Goal: Information Seeking & Learning: Learn about a topic

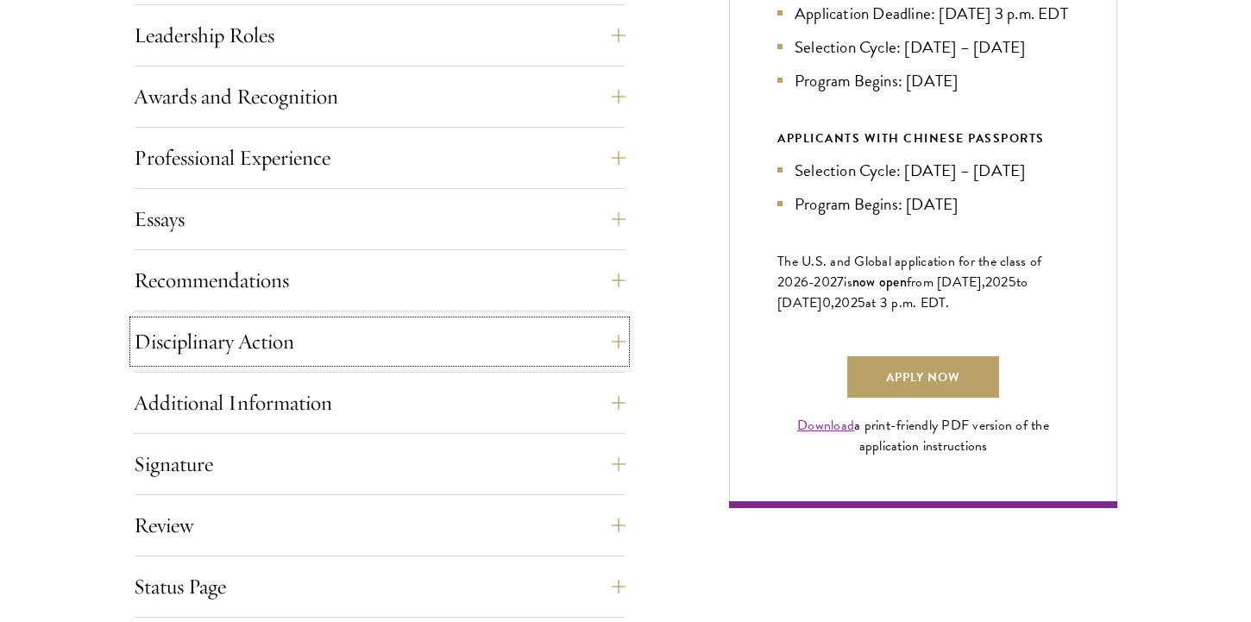
click at [579, 361] on button "Disciplinary Action" at bounding box center [380, 341] width 492 height 41
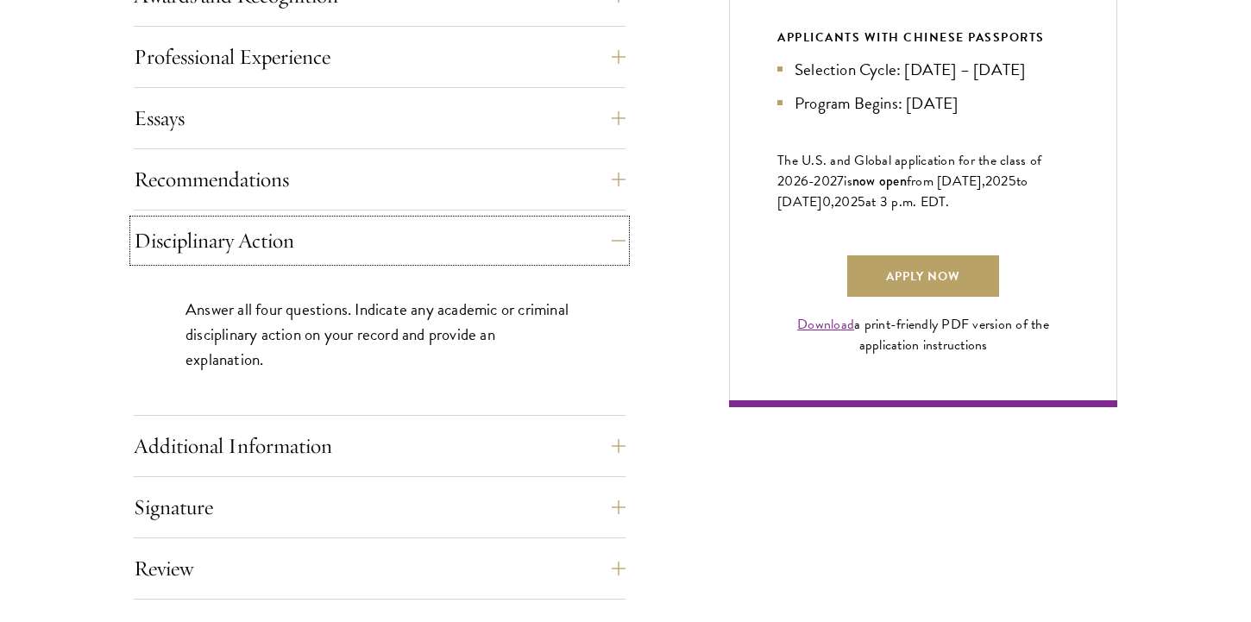
scroll to position [1445, 0]
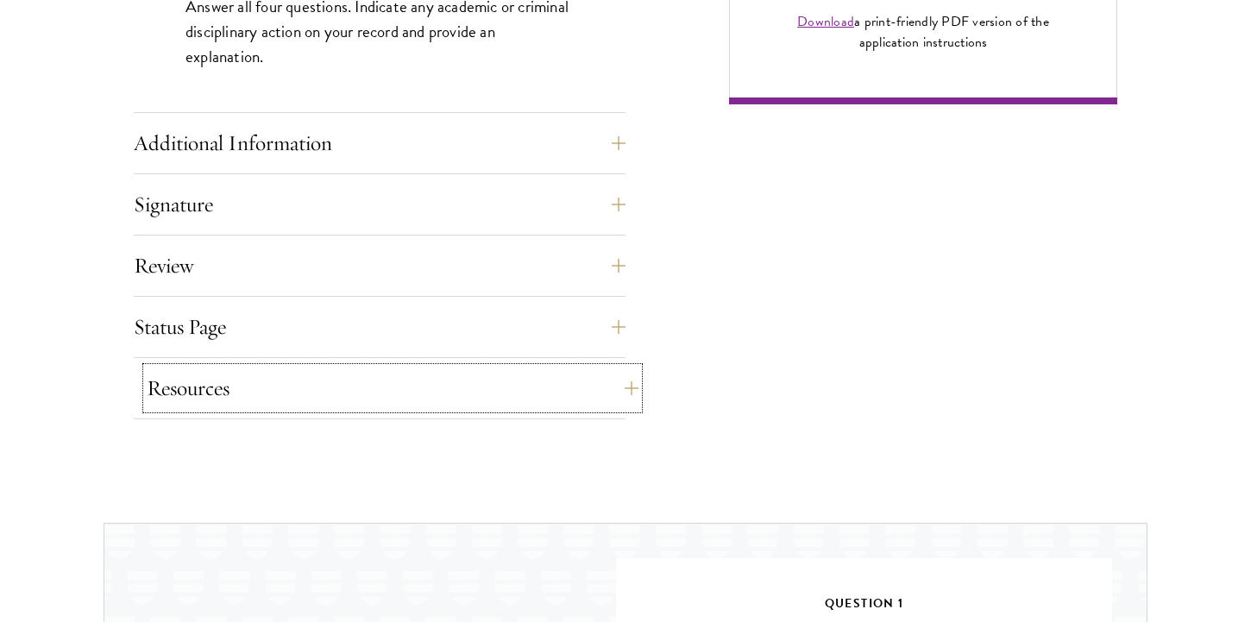
click at [575, 380] on button "Resources" at bounding box center [393, 387] width 492 height 41
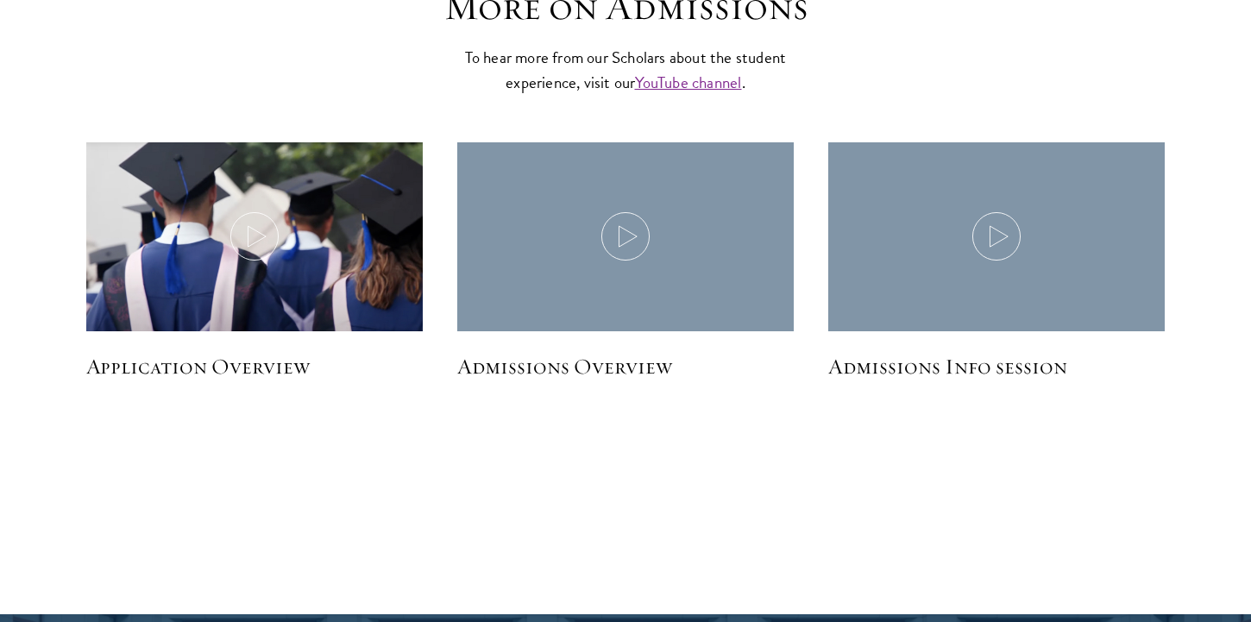
scroll to position [2666, 0]
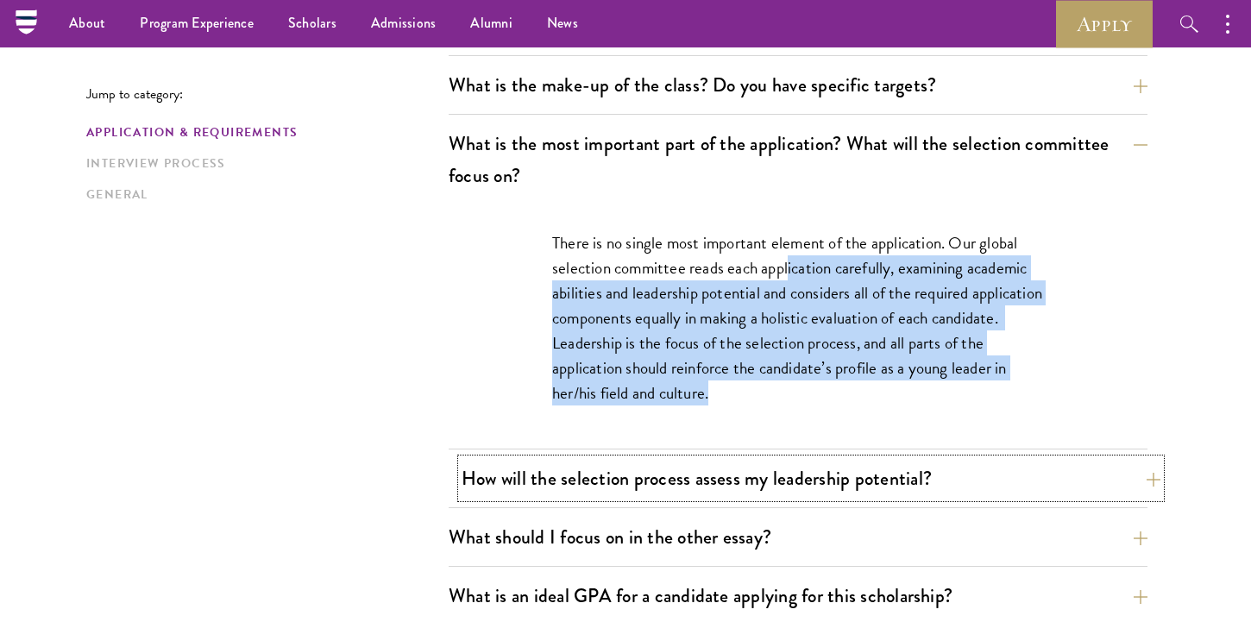
click at [660, 475] on button "How will the selection process assess my leadership potential?" at bounding box center [810, 478] width 699 height 39
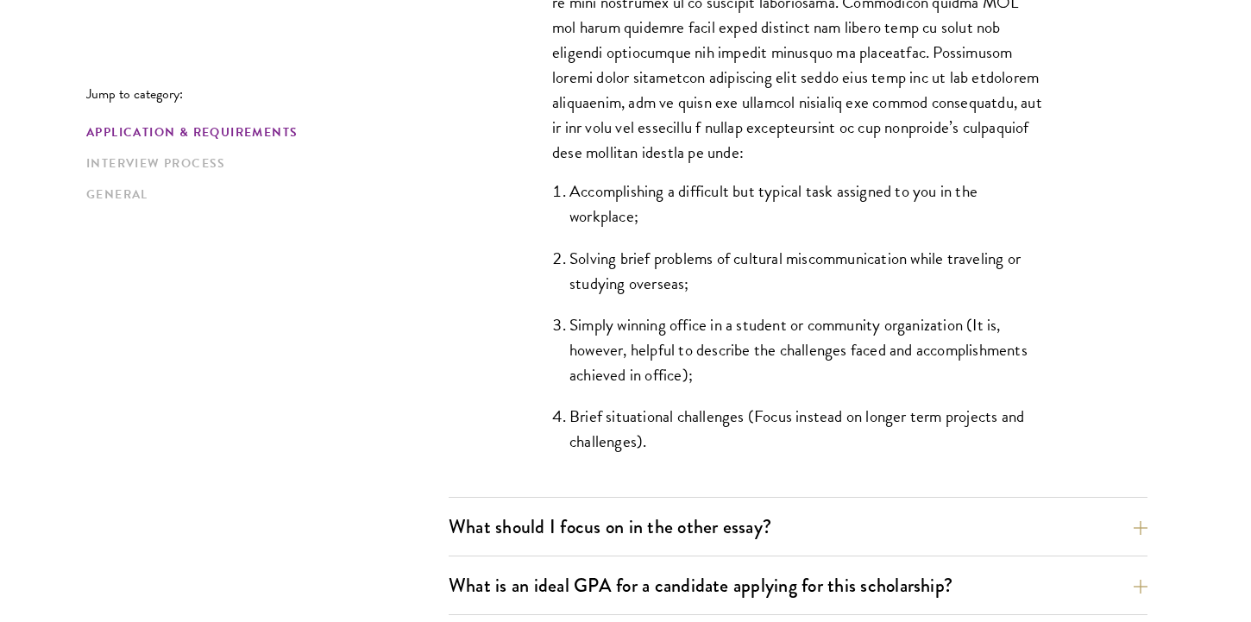
scroll to position [1582, 0]
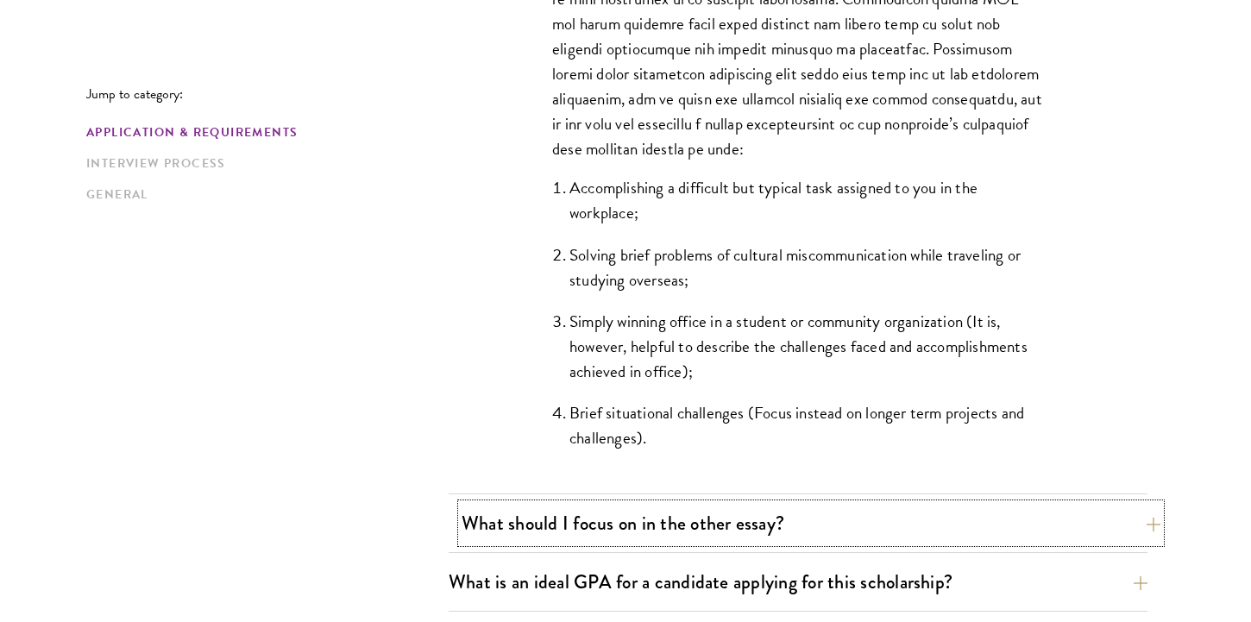
click at [782, 511] on button "What should I focus on in the other essay?" at bounding box center [810, 523] width 699 height 39
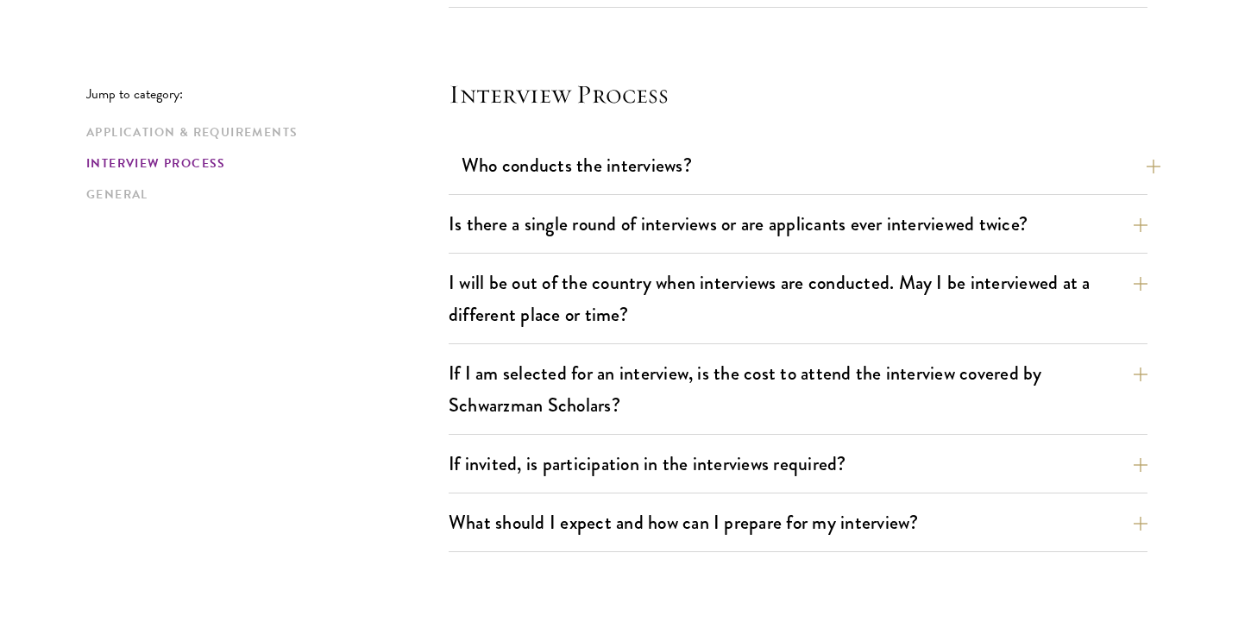
scroll to position [2182, 0]
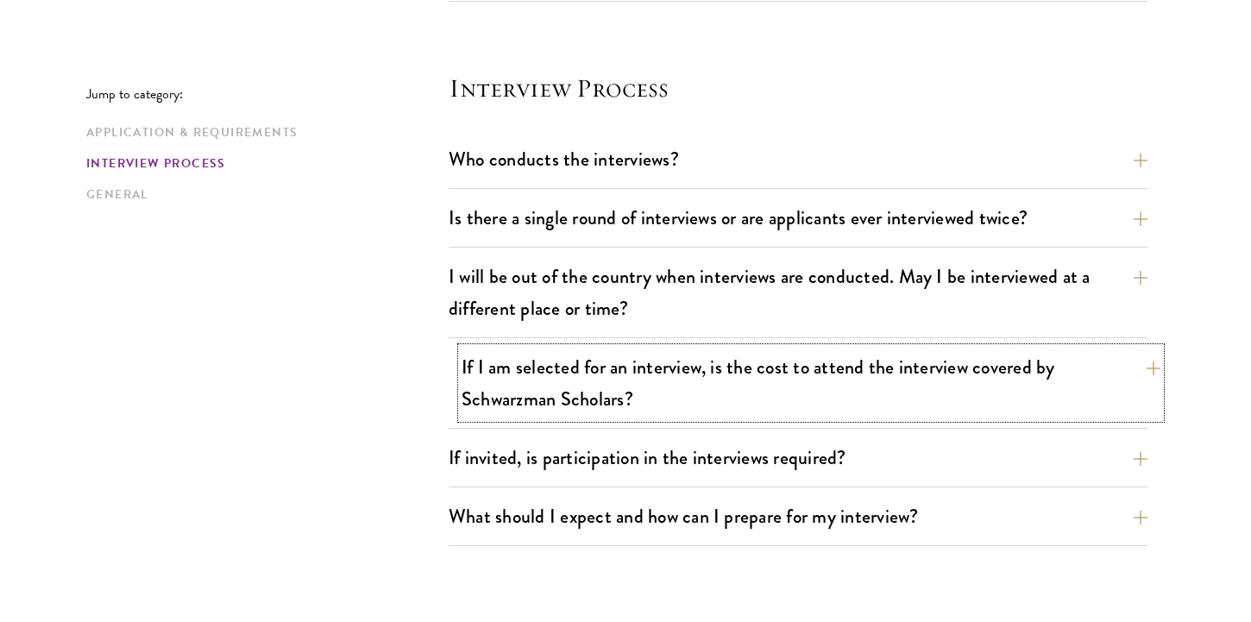
click at [694, 386] on button "If I am selected for an interview, is the cost to attend the interview covered …" at bounding box center [810, 383] width 699 height 71
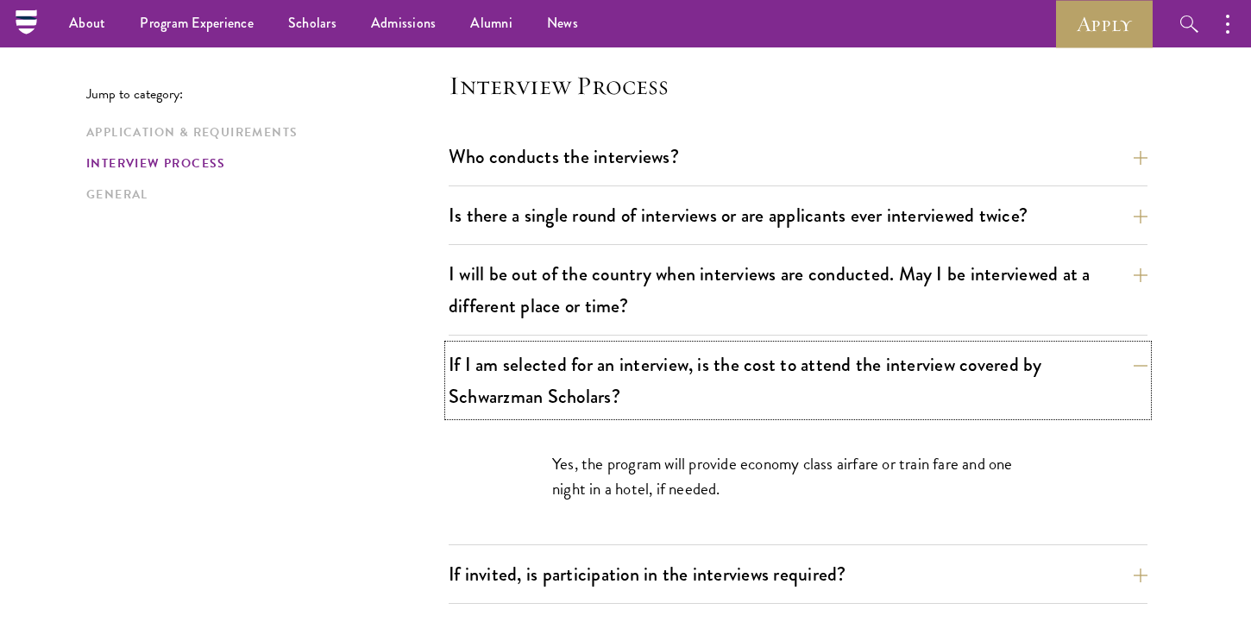
scroll to position [1938, 0]
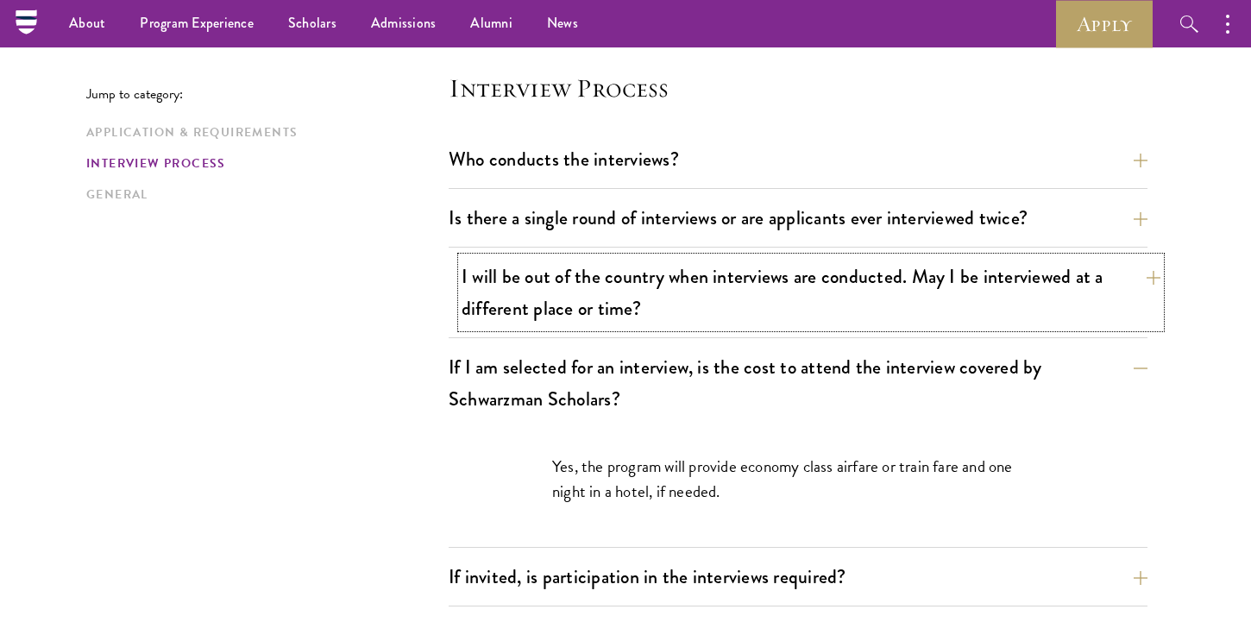
click at [637, 305] on button "I will be out of the country when interviews are conducted. May I be interviewe…" at bounding box center [810, 292] width 699 height 71
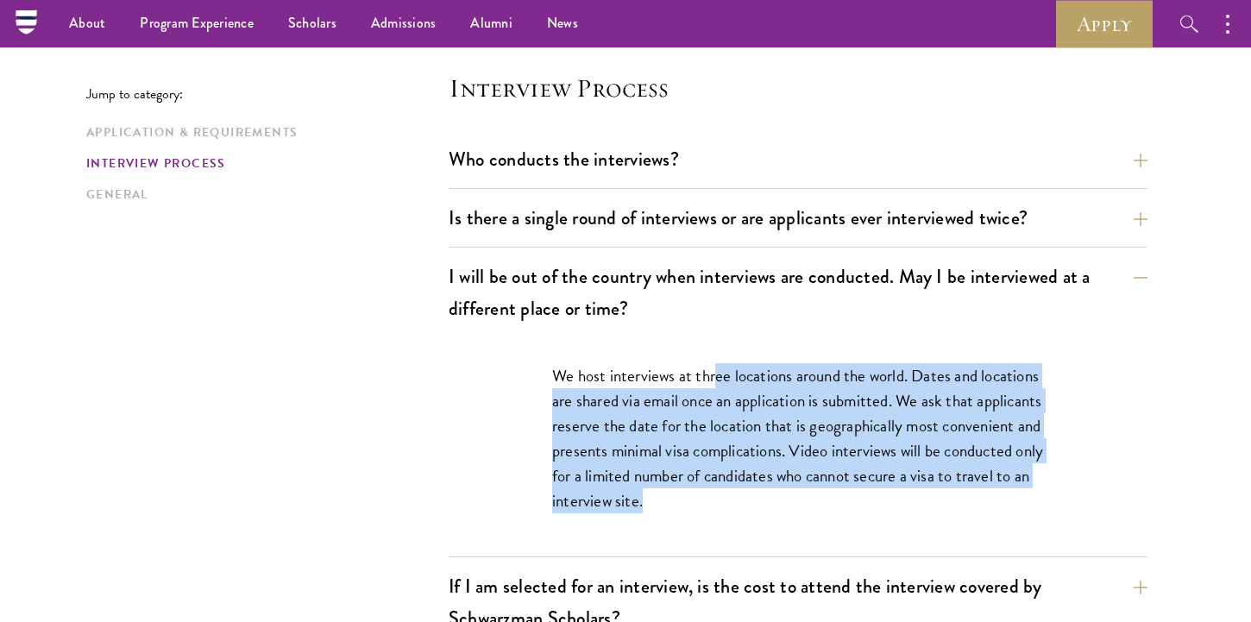
drag, startPoint x: 715, startPoint y: 382, endPoint x: 852, endPoint y: 496, distance: 178.2
click at [852, 496] on p "We host interviews at three locations around the world. Dates and locations are…" at bounding box center [798, 438] width 492 height 150
click at [615, 211] on button "Is there a single round of interviews or are applicants ever interviewed twice?" at bounding box center [810, 217] width 699 height 39
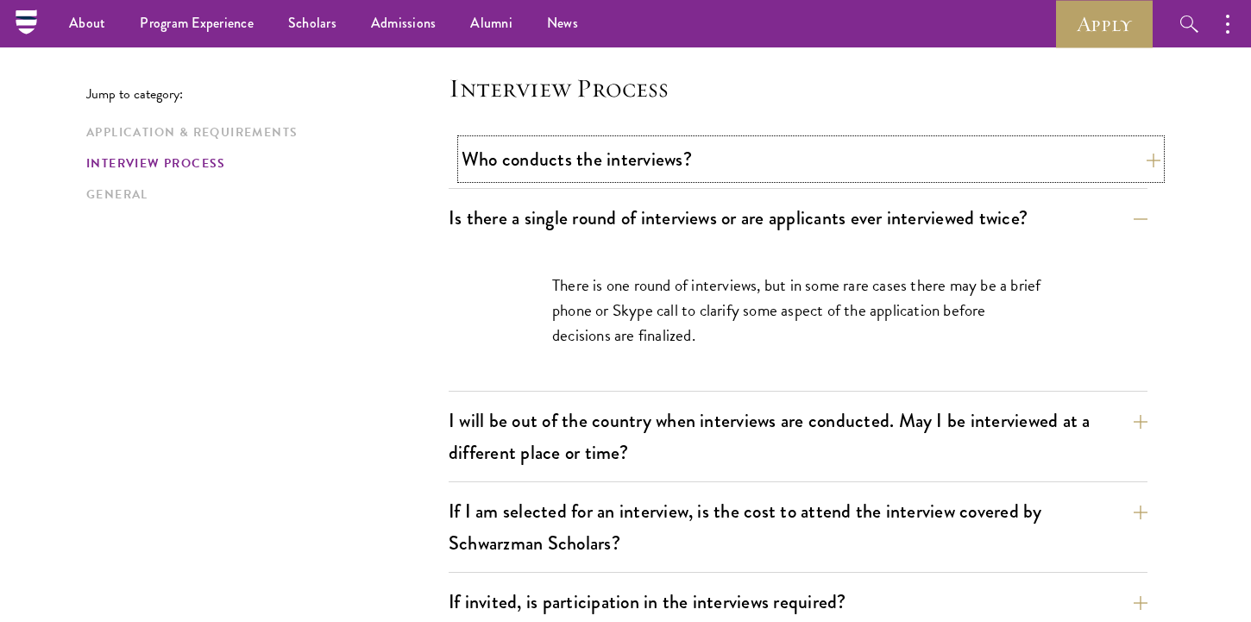
click at [608, 174] on button "Who conducts the interviews?" at bounding box center [810, 159] width 699 height 39
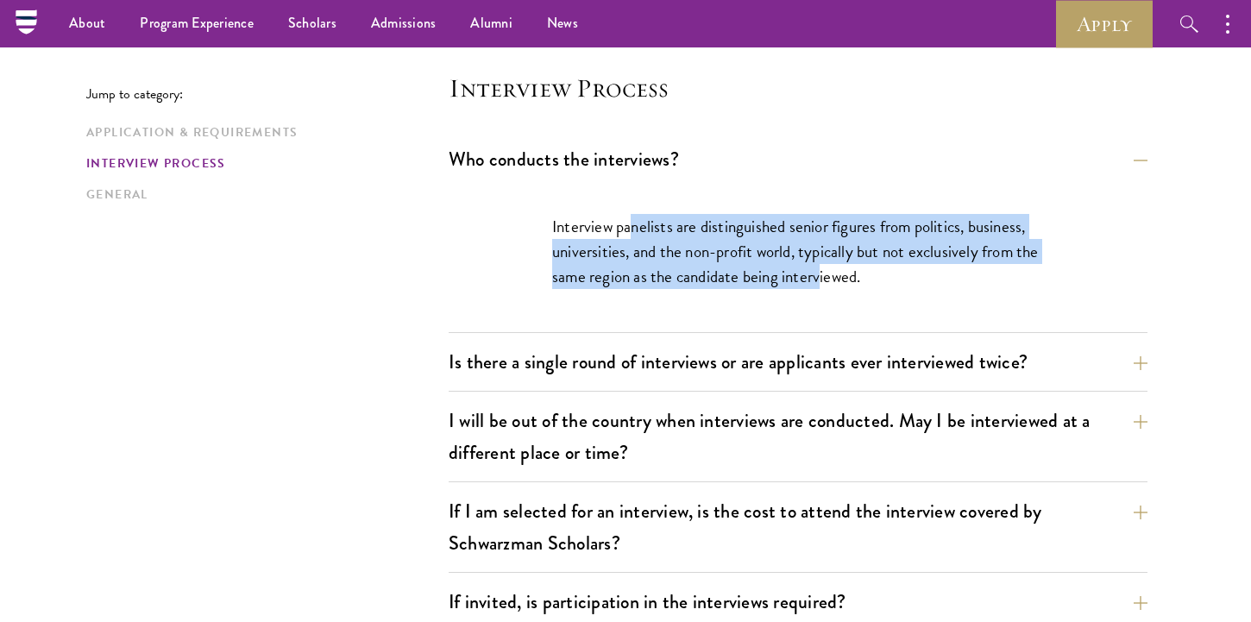
drag, startPoint x: 628, startPoint y: 227, endPoint x: 822, endPoint y: 285, distance: 202.5
click at [822, 285] on p "Interview panelists are distinguished senior figures from politics, business, u…" at bounding box center [798, 251] width 492 height 75
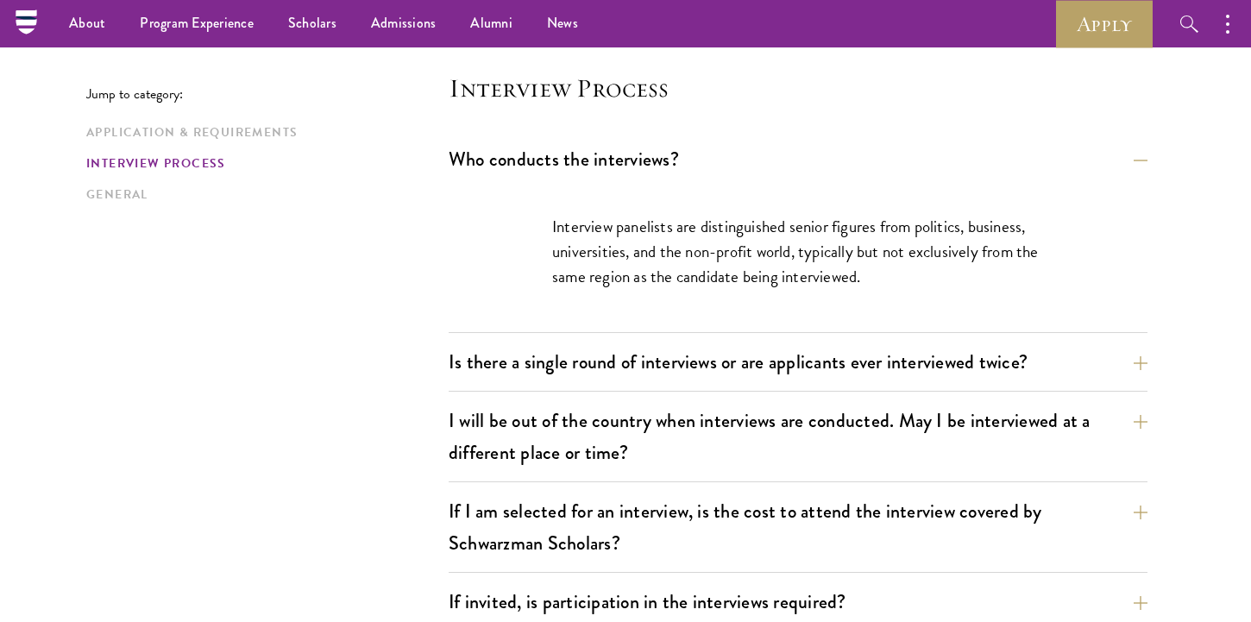
click at [851, 297] on div "Interview panelists are distinguished senior figures from politics, business, u…" at bounding box center [797, 260] width 595 height 144
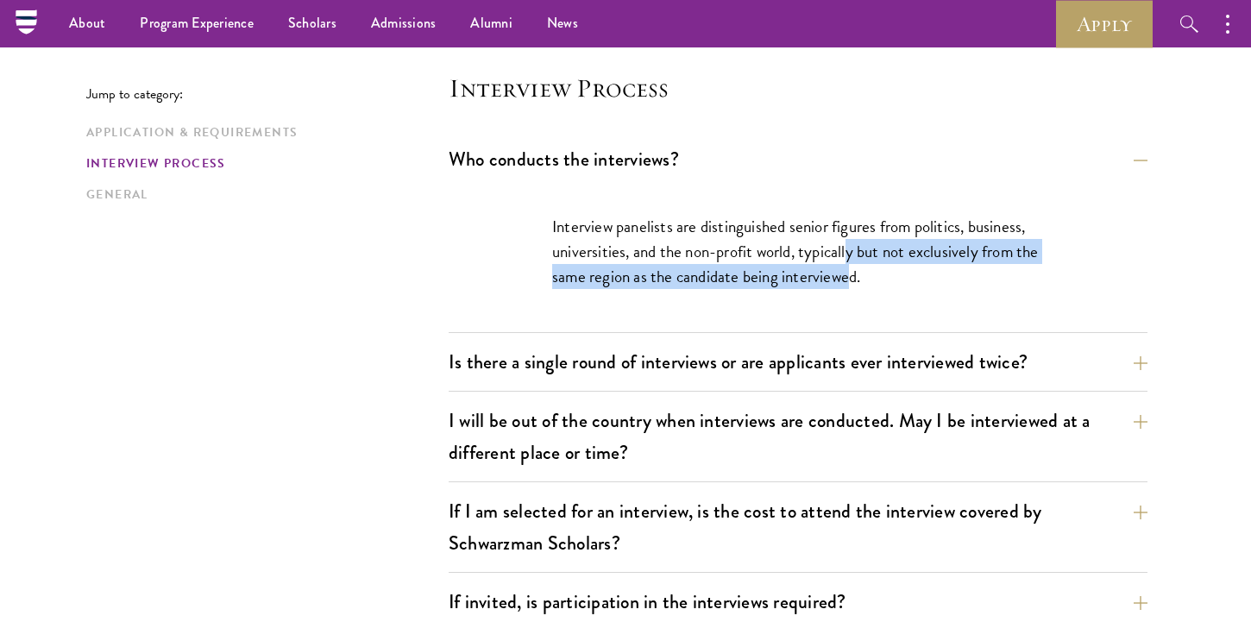
drag, startPoint x: 851, startPoint y: 287, endPoint x: 848, endPoint y: 247, distance: 40.7
click at [848, 247] on p "Interview panelists are distinguished senior figures from politics, business, u…" at bounding box center [798, 251] width 492 height 75
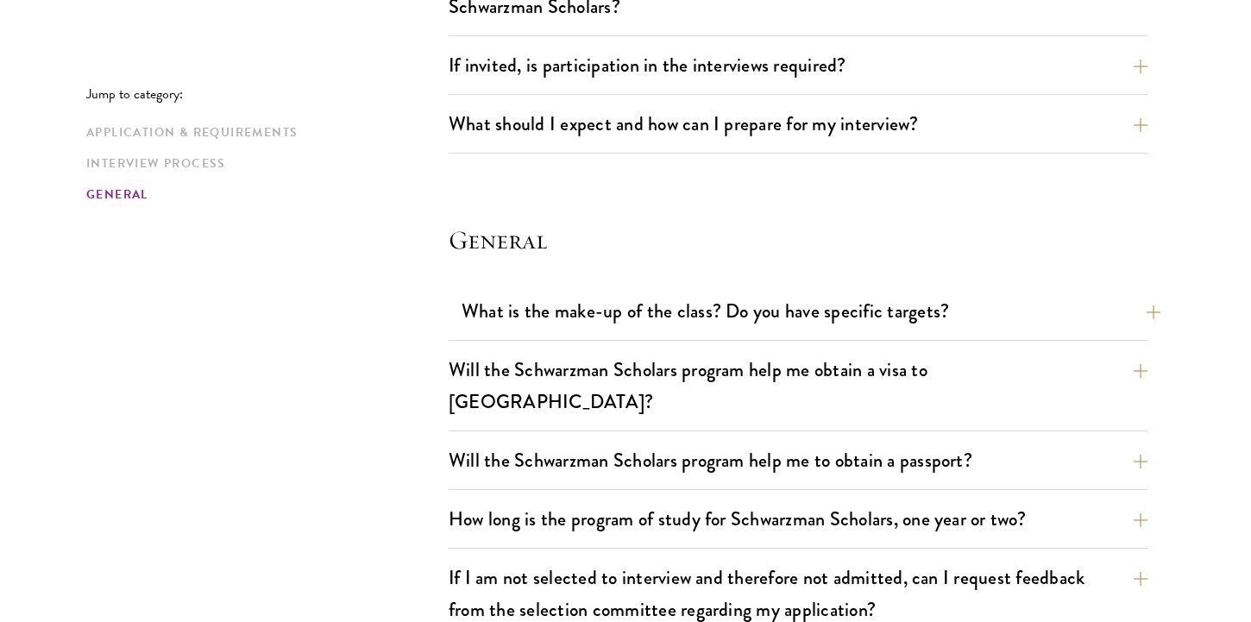
scroll to position [2493, 0]
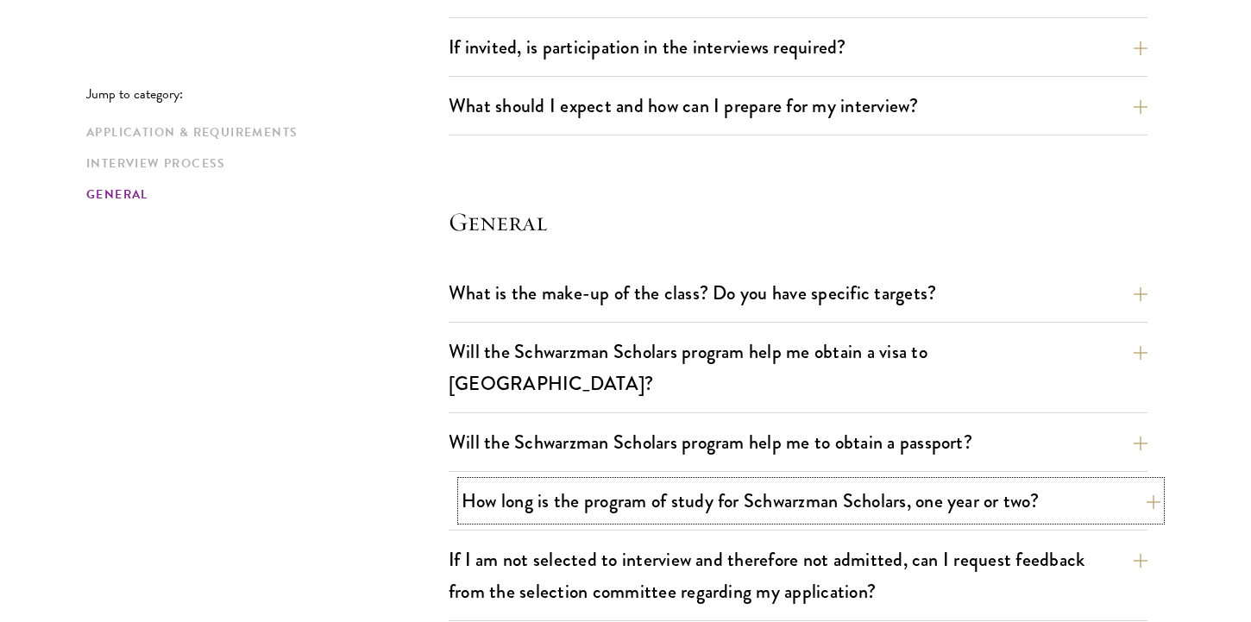
click at [820, 481] on button "How long is the program of study for Schwarzman Scholars, one year or two?" at bounding box center [810, 500] width 699 height 39
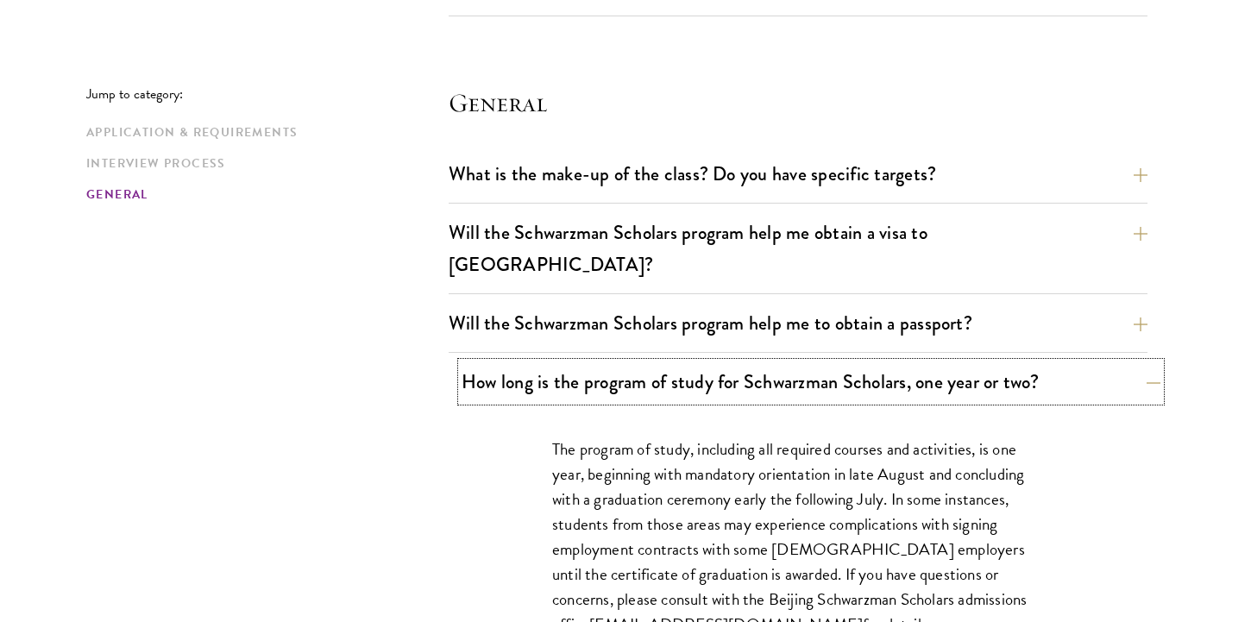
scroll to position [2494, 0]
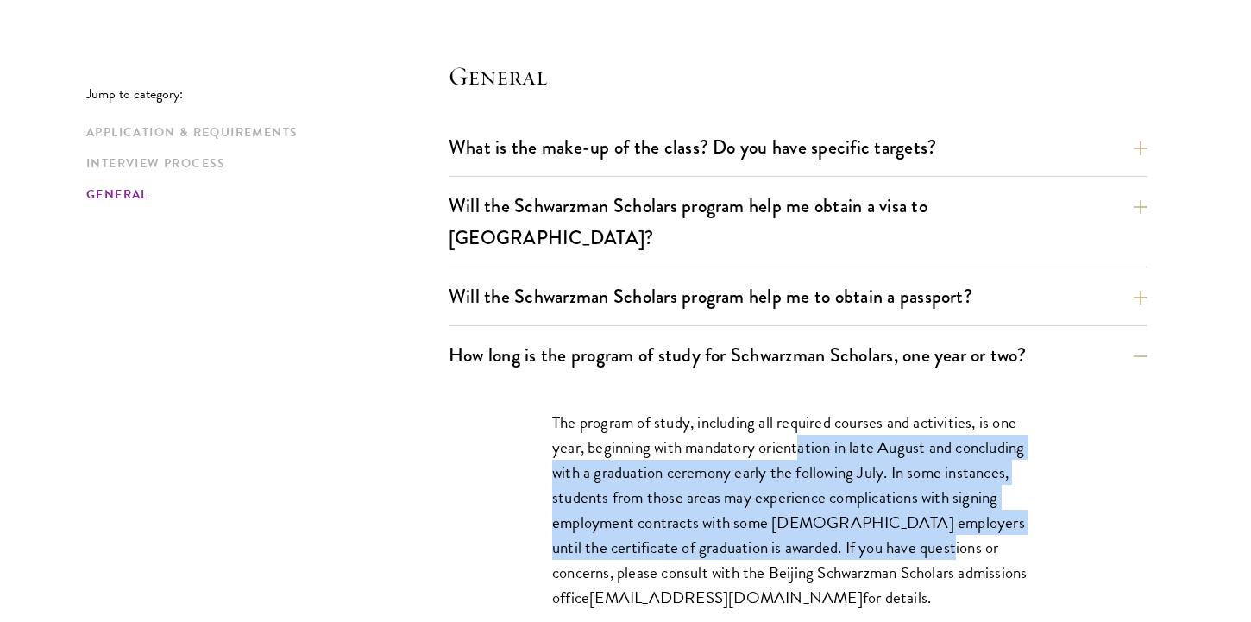
drag, startPoint x: 798, startPoint y: 409, endPoint x: 901, endPoint y: 505, distance: 141.6
click at [902, 505] on p "The program of study, including all required courses and activities, is one yea…" at bounding box center [798, 510] width 492 height 201
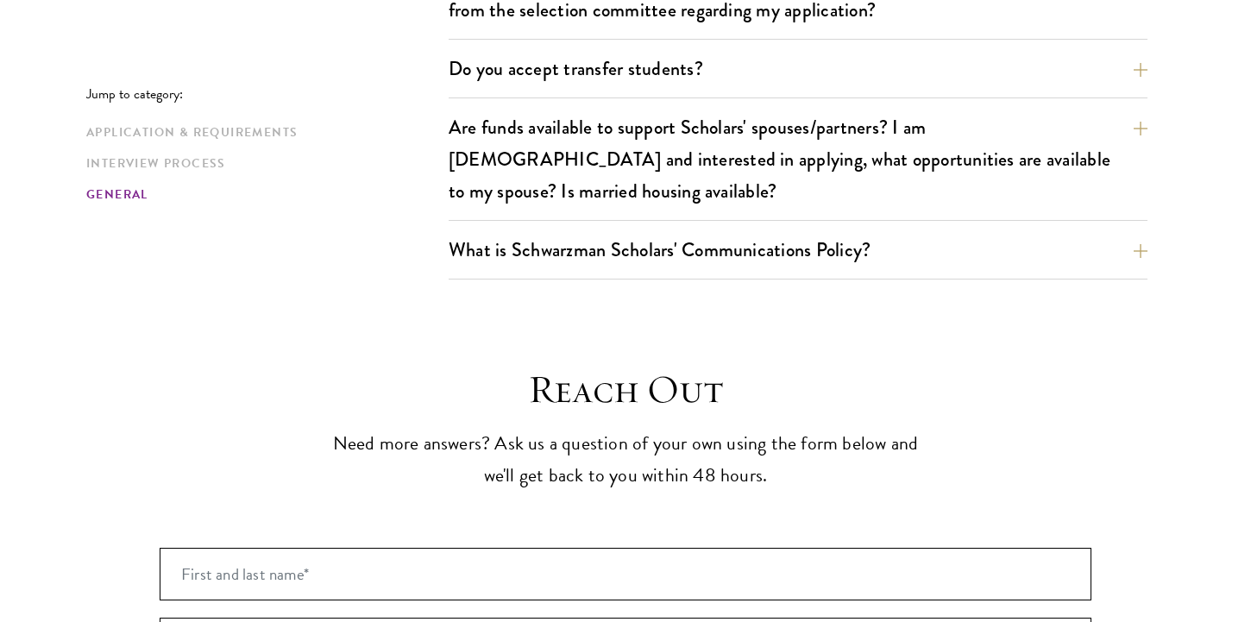
scroll to position [3203, 0]
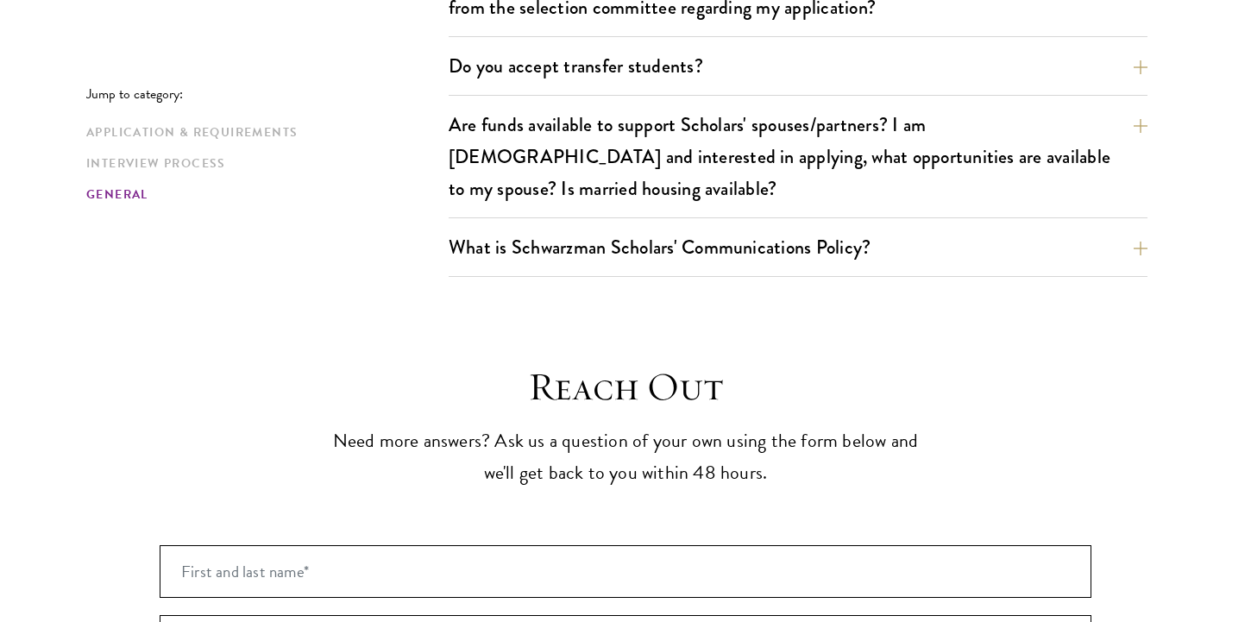
click at [744, 228] on div "What is Schwarzman Scholars' Communications Policy? Social Media and Public Com…" at bounding box center [798, 252] width 699 height 49
click at [741, 228] on button "What is Schwarzman Scholars' Communications Policy?" at bounding box center [810, 247] width 699 height 39
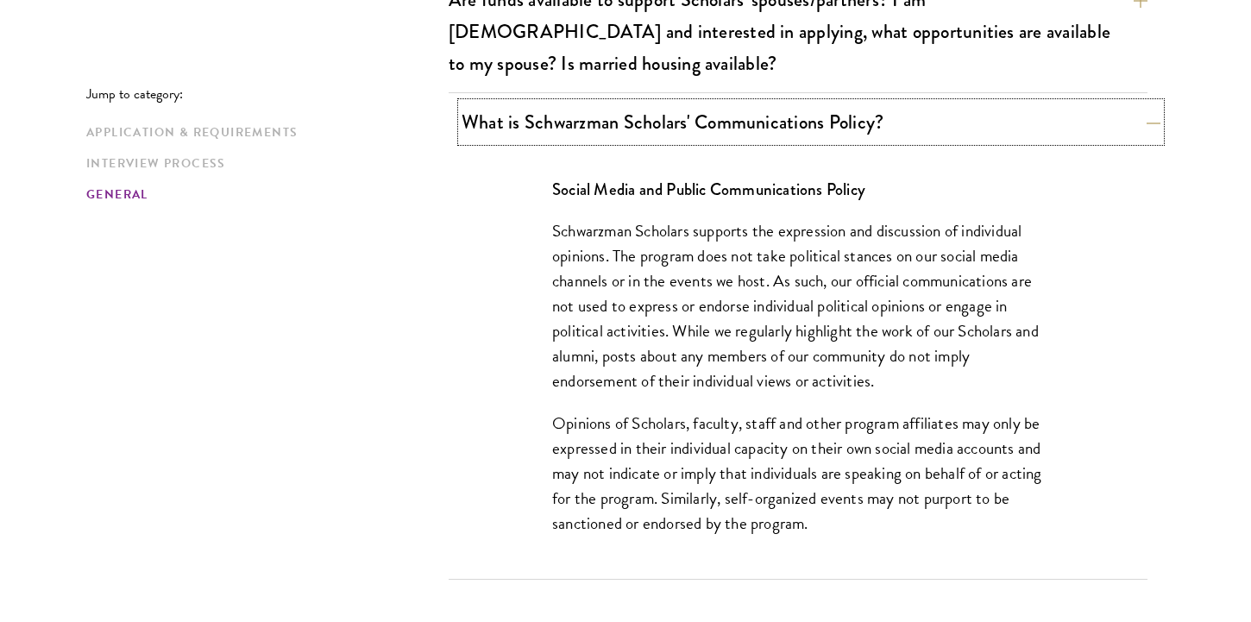
scroll to position [3061, 0]
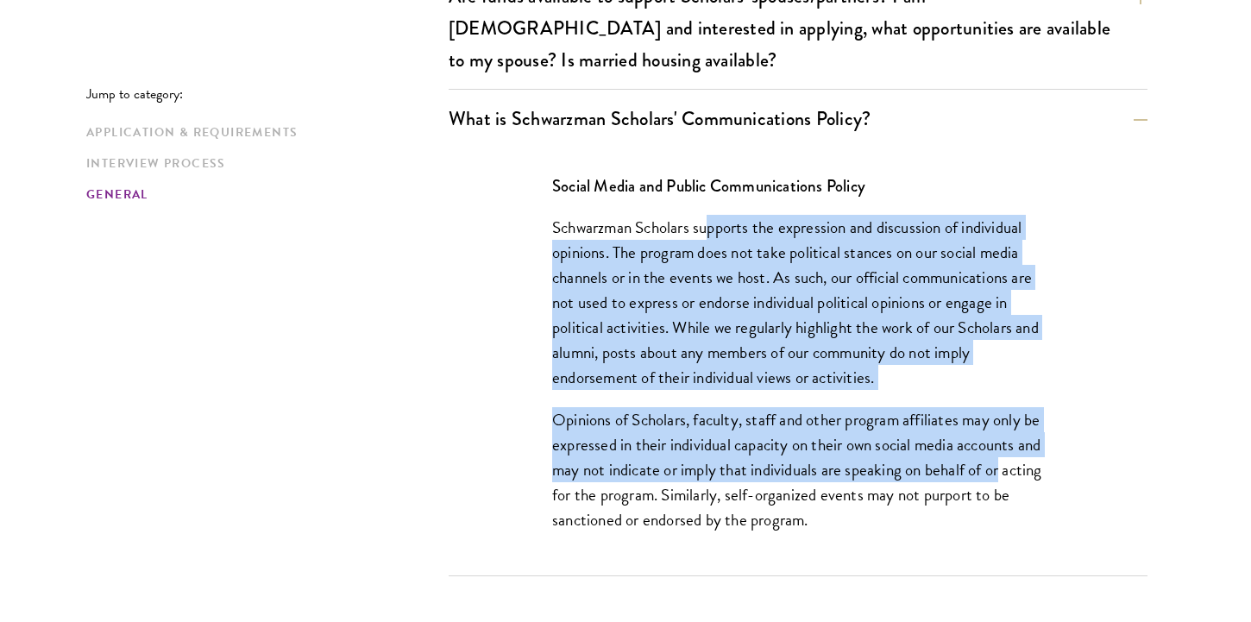
drag, startPoint x: 713, startPoint y: 176, endPoint x: 1070, endPoint y: 407, distance: 424.6
click at [1070, 407] on div "Social Media and Public Communications Policy Schwarzman Scholars supports the …" at bounding box center [797, 361] width 595 height 428
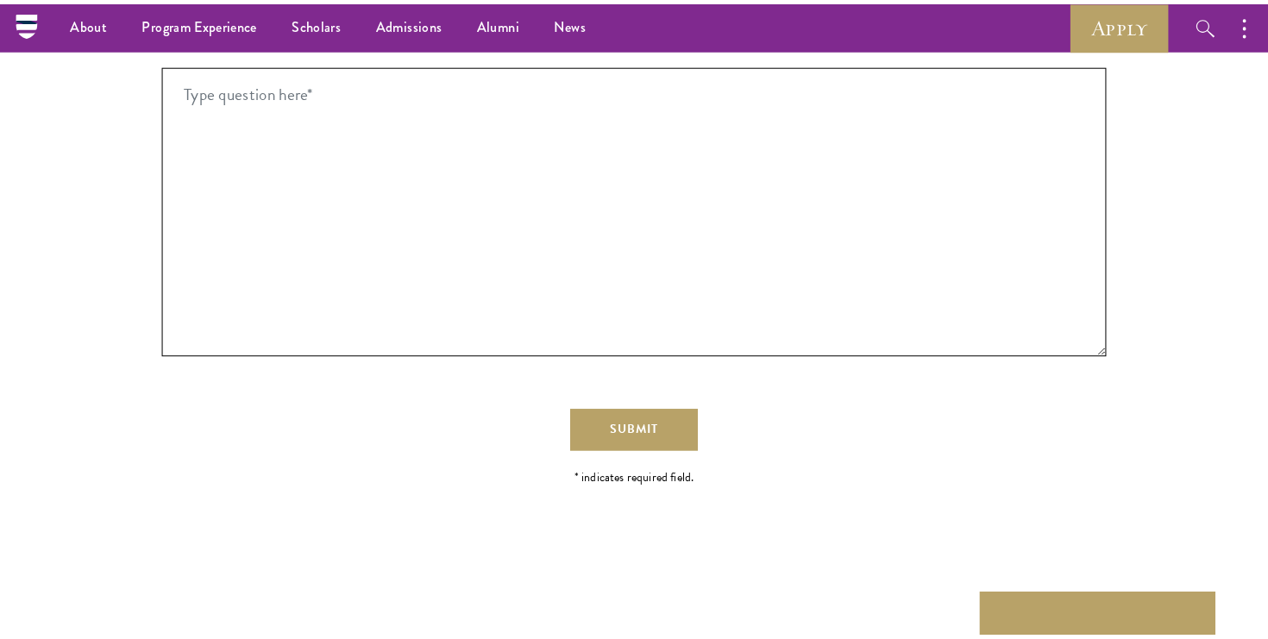
scroll to position [3793, 0]
